Goal: Task Accomplishment & Management: Manage account settings

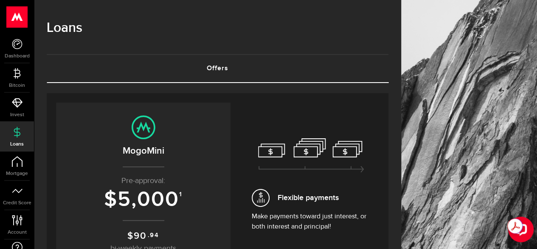
click at [232, 68] on link "Offers (requires attention)" at bounding box center [218, 68] width 342 height 27
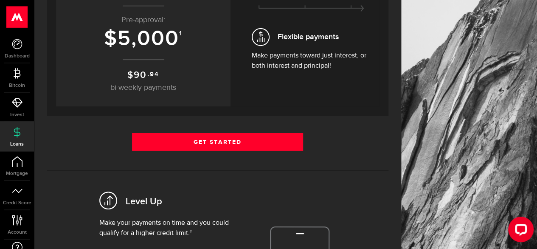
scroll to position [161, 0]
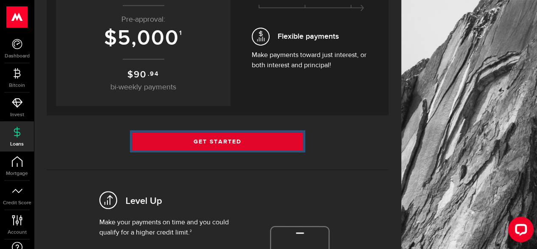
click at [218, 141] on link "Get Started" at bounding box center [217, 141] width 171 height 18
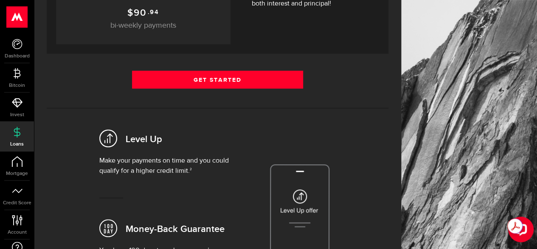
scroll to position [282, 0]
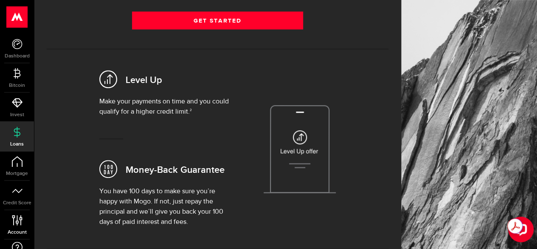
click at [22, 220] on icon at bounding box center [16, 220] width 11 height 11
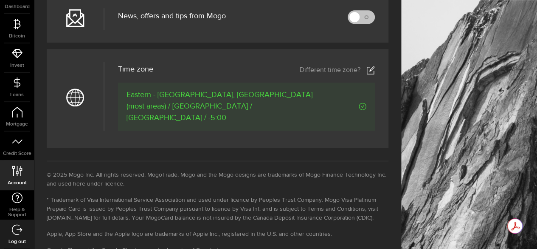
scroll to position [521, 0]
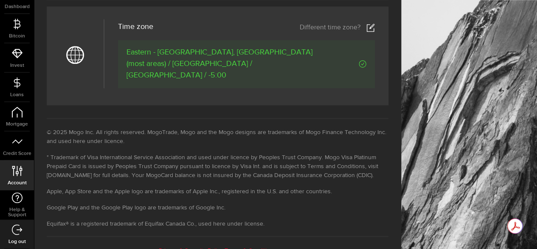
click at [16, 232] on icon at bounding box center [17, 229] width 11 height 11
